Goal: Task Accomplishment & Management: Complete application form

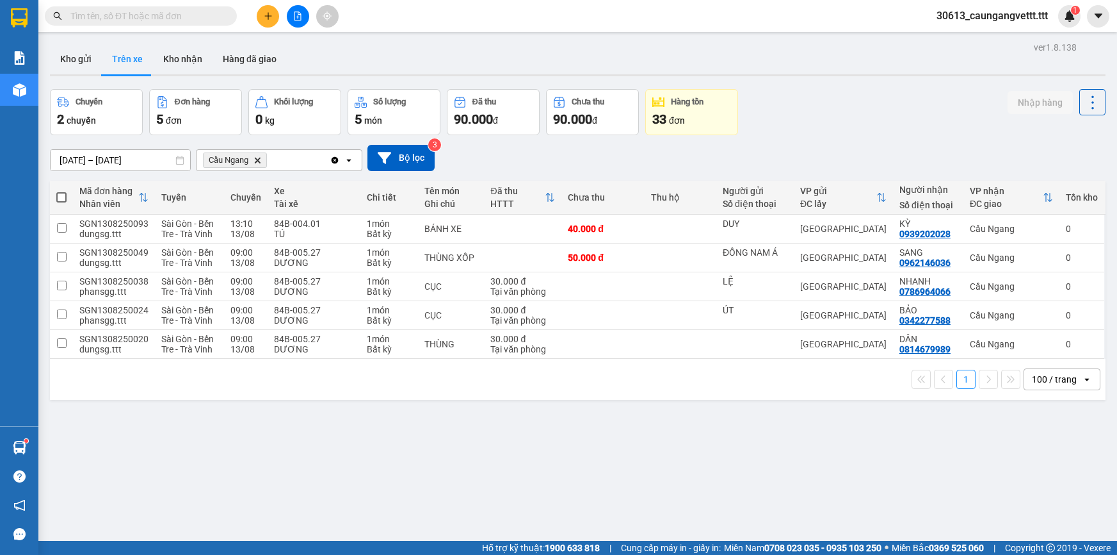
click at [264, 20] on button at bounding box center [268, 16] width 22 height 22
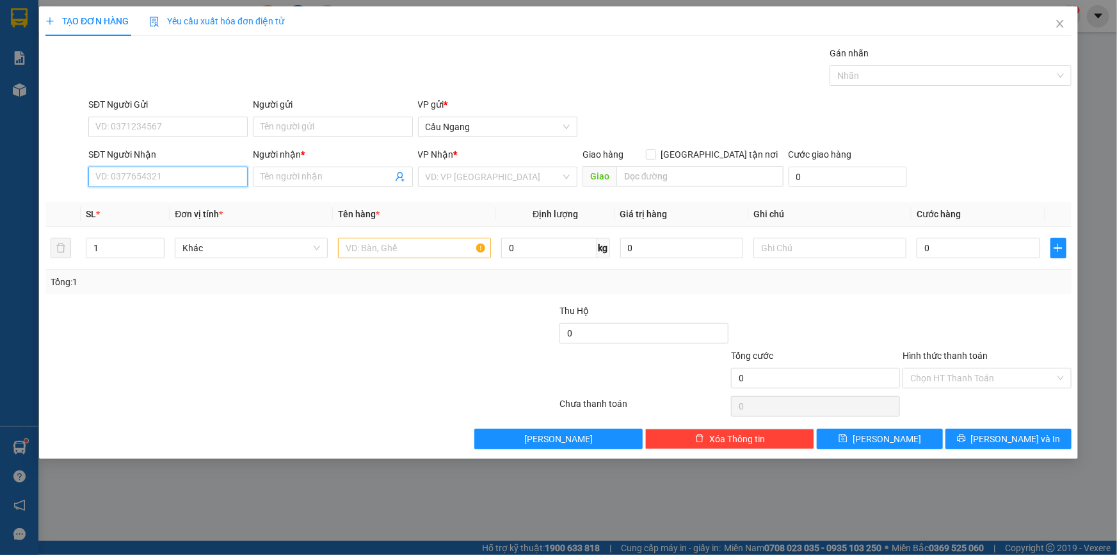
click at [152, 170] on input "SĐT Người Nhận" at bounding box center [167, 176] width 159 height 20
click at [173, 203] on div "0377322133 - PHƯƠNG" at bounding box center [168, 202] width 144 height 14
type input "0377322133"
type input "PHƯƠNG"
type input "0377322133"
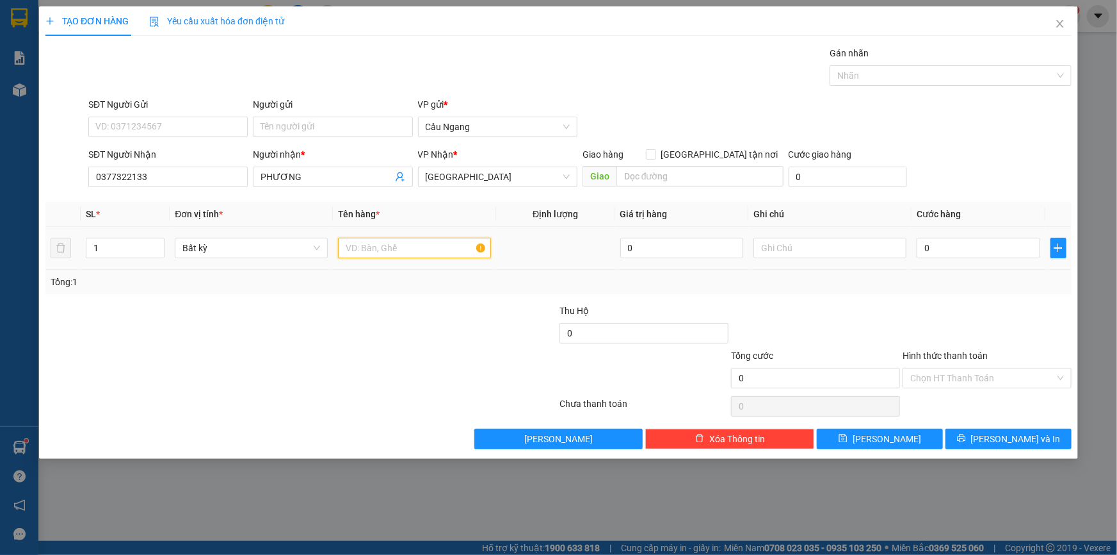
click at [354, 245] on input "text" at bounding box center [414, 248] width 153 height 20
type input "CỤC"
click at [964, 241] on input "0" at bounding box center [979, 248] width 124 height 20
type input "3"
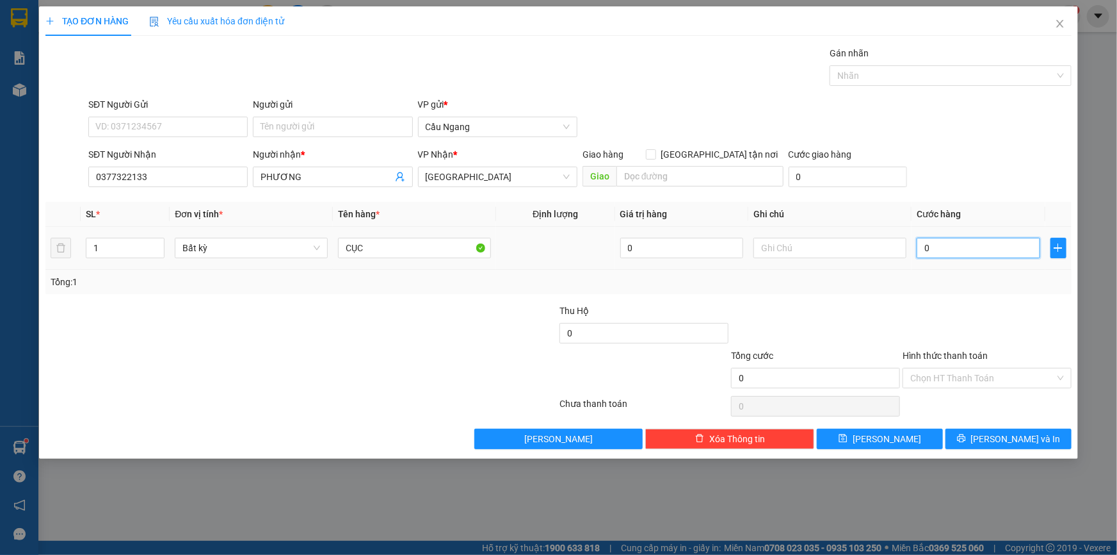
type input "3"
type input "30"
type input "300"
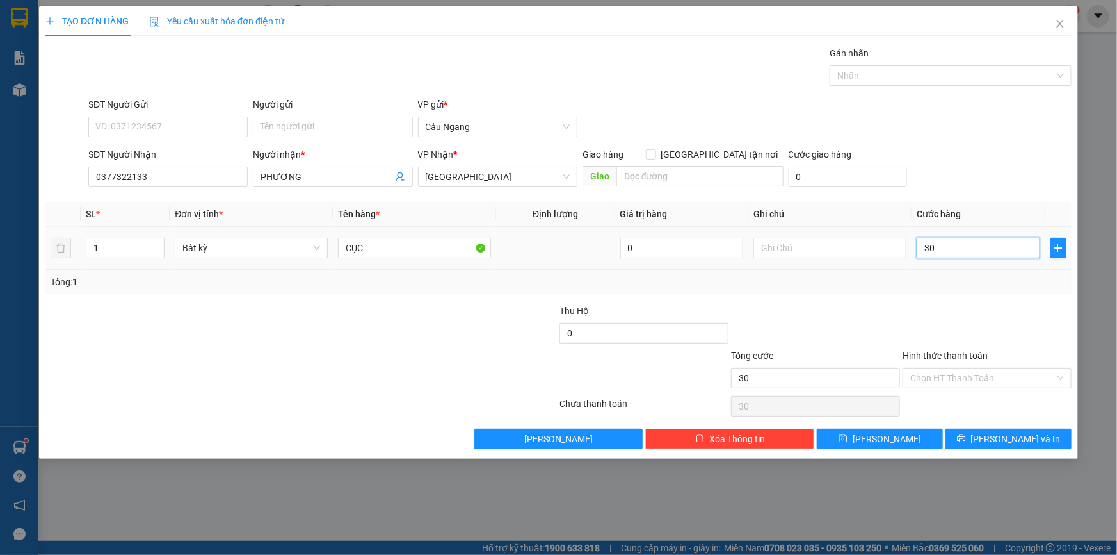
type input "300"
type input "3.000"
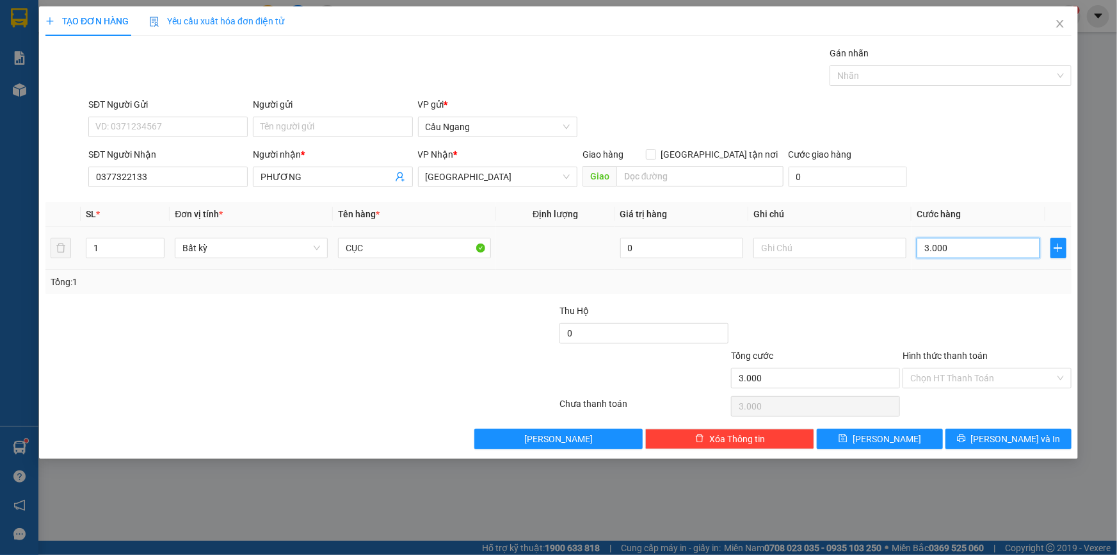
type input "30.000"
click at [1000, 444] on span "[PERSON_NAME] và In" at bounding box center [1016, 439] width 90 height 14
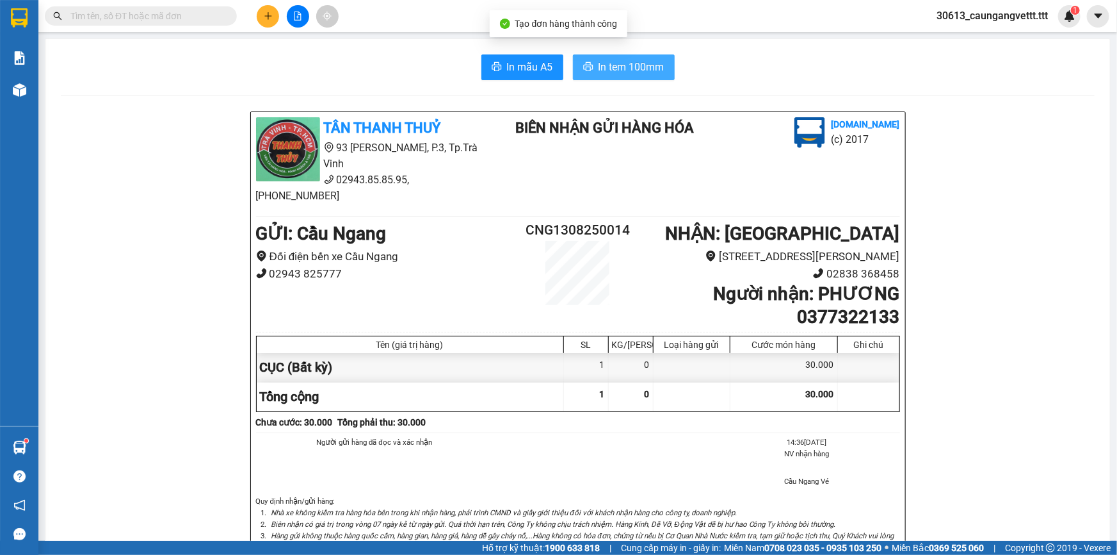
click at [601, 74] on span "In tem 100mm" at bounding box center [632, 67] width 66 height 16
